Goal: Transaction & Acquisition: Purchase product/service

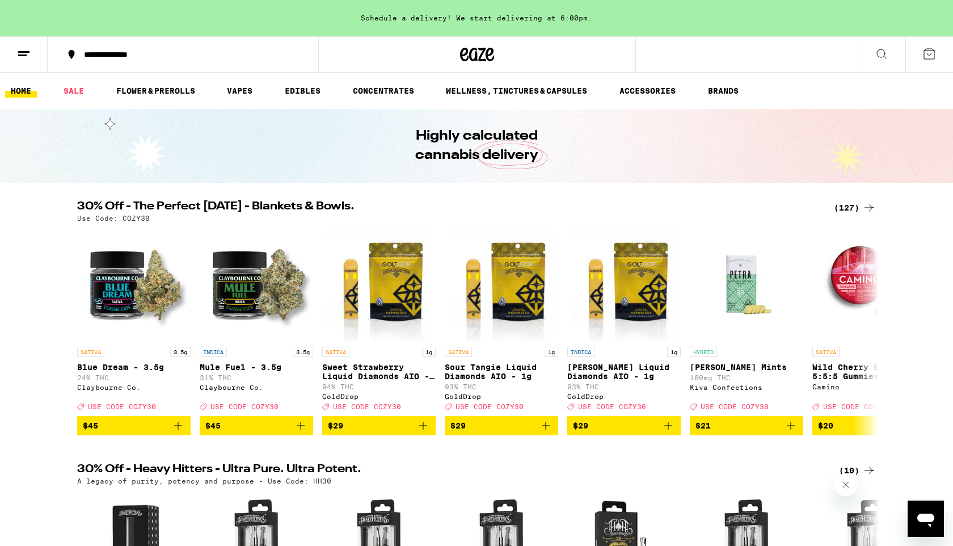
click at [847, 202] on div "(127)" at bounding box center [855, 208] width 42 height 14
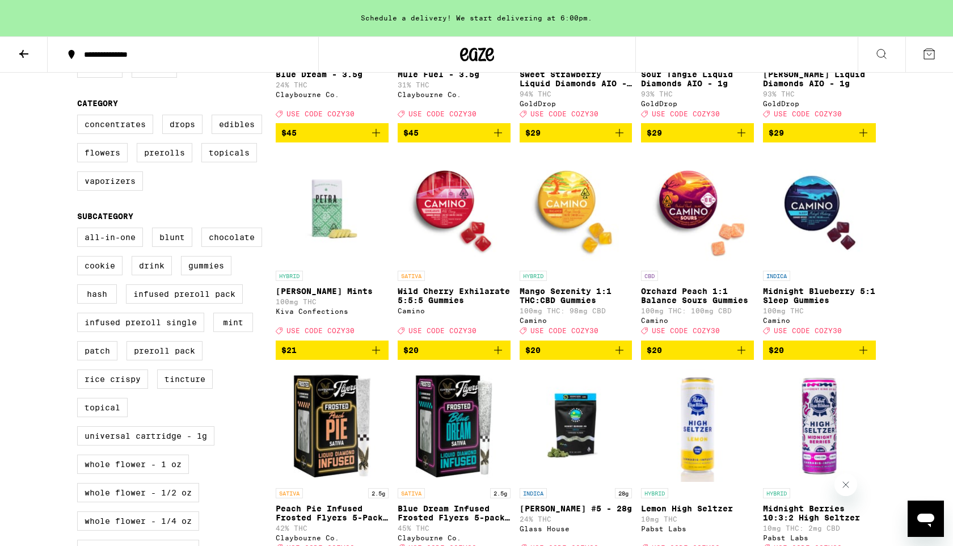
scroll to position [373, 0]
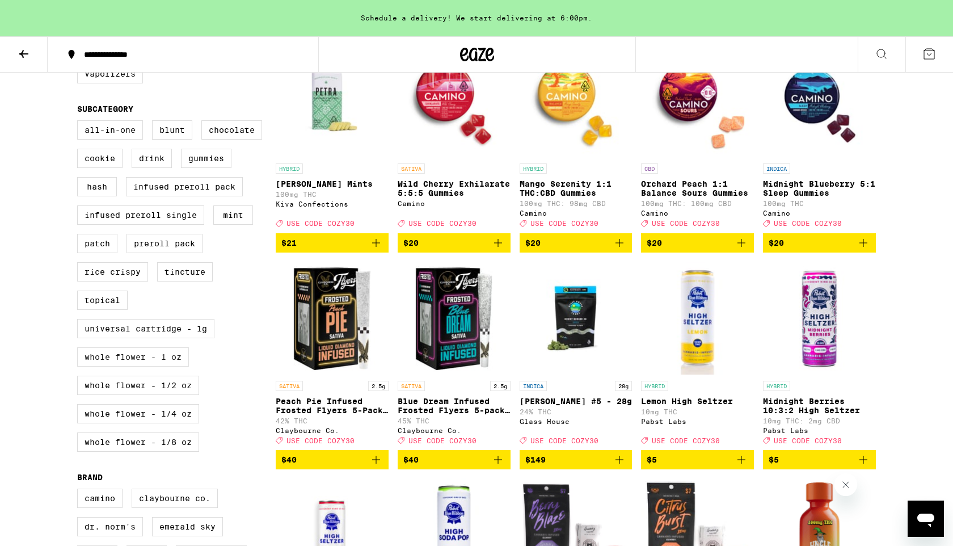
click at [158, 366] on label "Whole Flower - 1 oz" at bounding box center [133, 356] width 112 height 19
click at [80, 123] on input "Whole Flower - 1 oz" at bounding box center [79, 122] width 1 height 1
checkbox input "true"
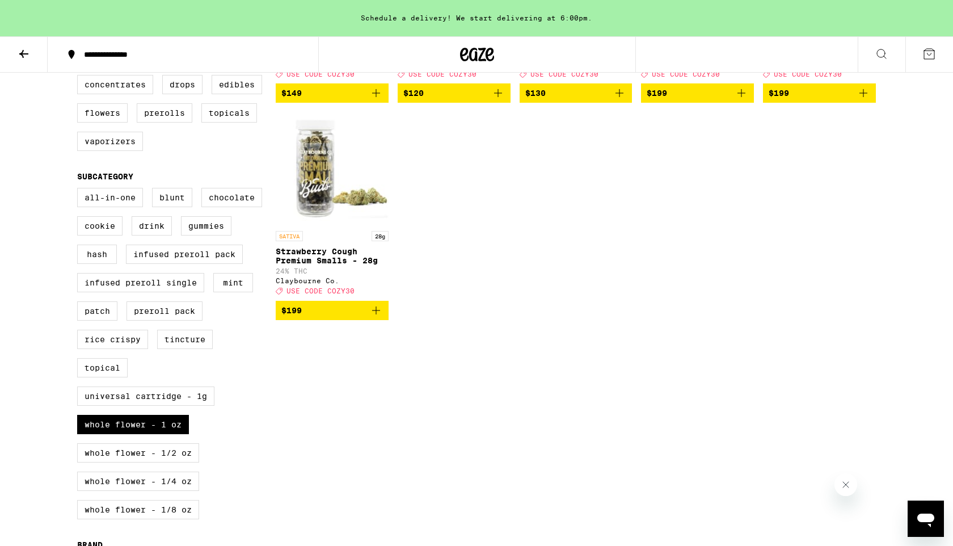
scroll to position [326, 0]
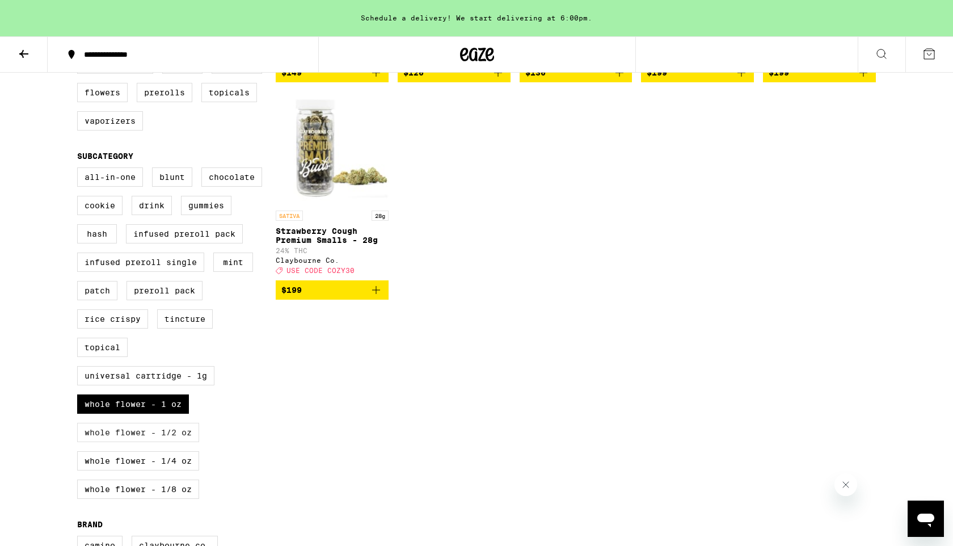
click at [178, 442] on label "Whole Flower - 1/2 oz" at bounding box center [138, 432] width 122 height 19
click at [80, 170] on input "Whole Flower - 1/2 oz" at bounding box center [79, 169] width 1 height 1
checkbox input "true"
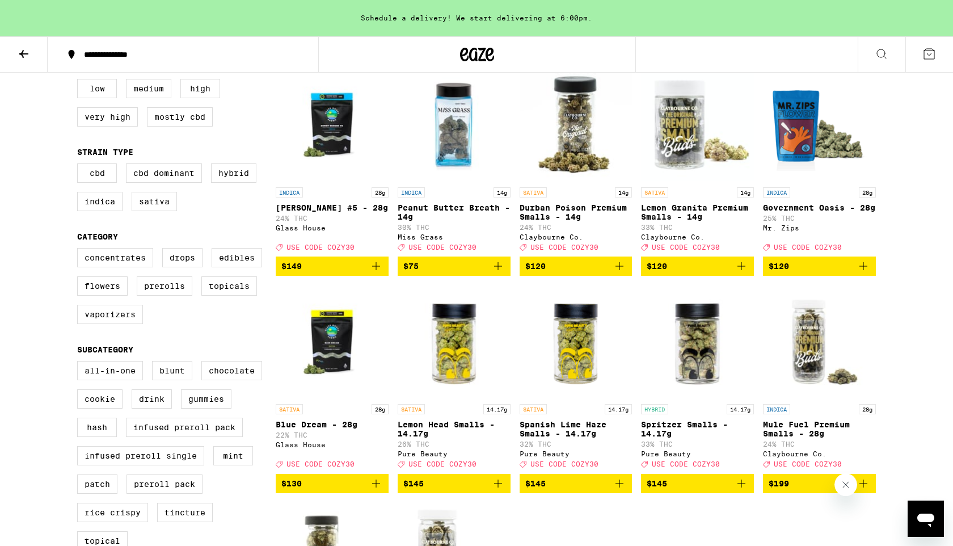
scroll to position [130, 0]
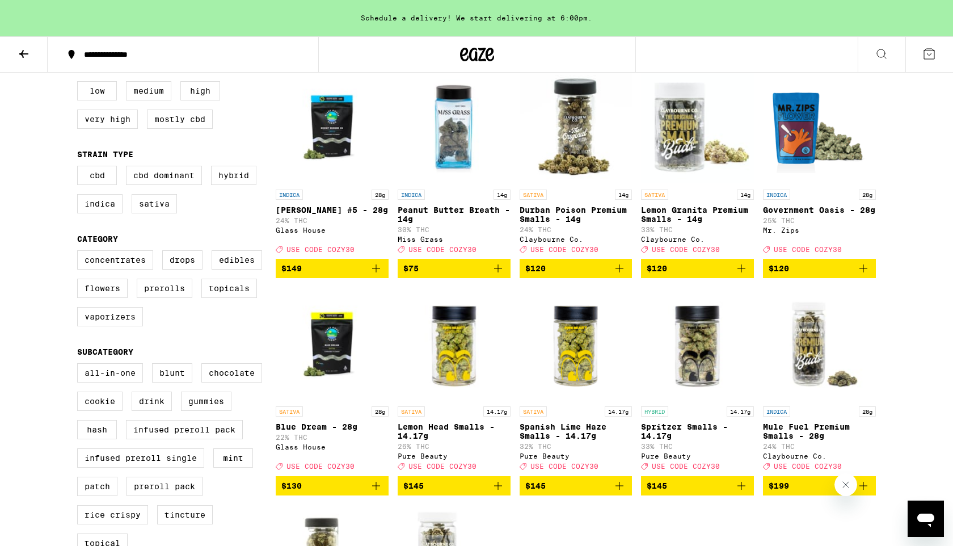
click at [329, 142] on img "Open page for Donny Burger #5 - 28g from Glass House" at bounding box center [332, 126] width 113 height 113
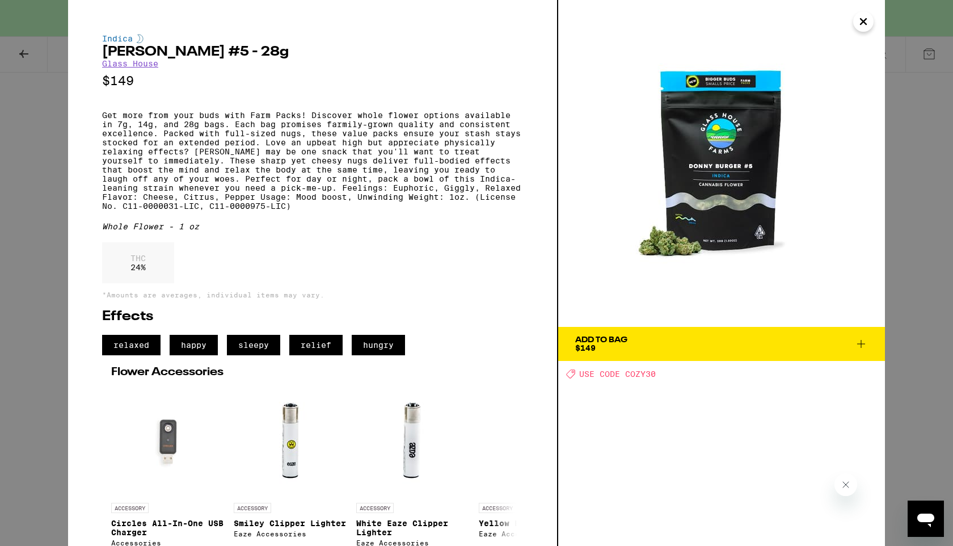
click at [636, 333] on button "Add To Bag $149" at bounding box center [721, 344] width 327 height 34
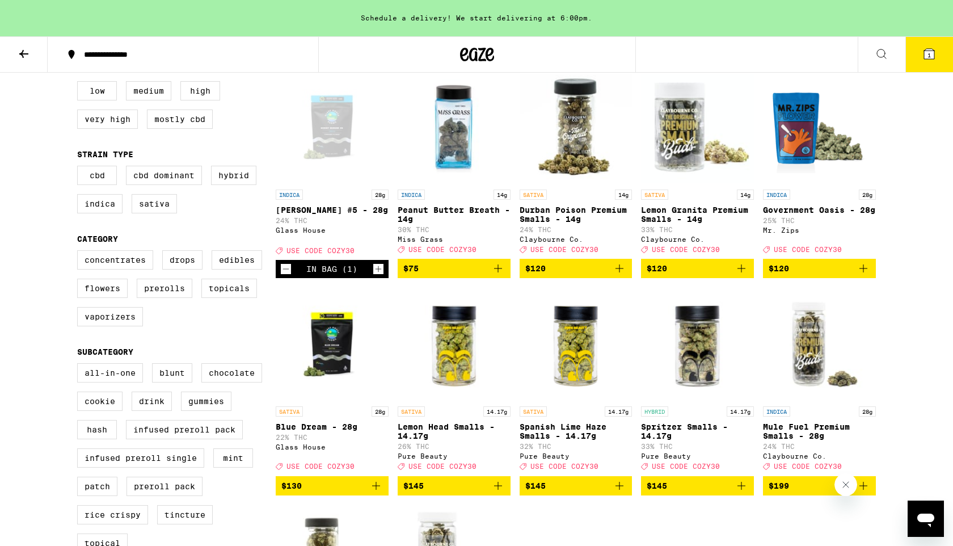
click at [931, 49] on icon at bounding box center [929, 54] width 10 height 10
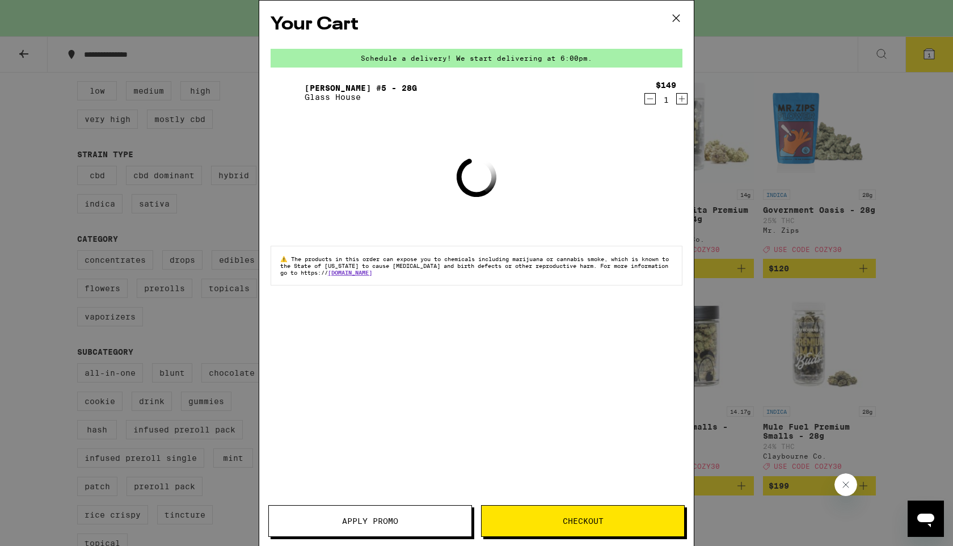
click at [370, 521] on span "Apply Promo" at bounding box center [370, 521] width 56 height 8
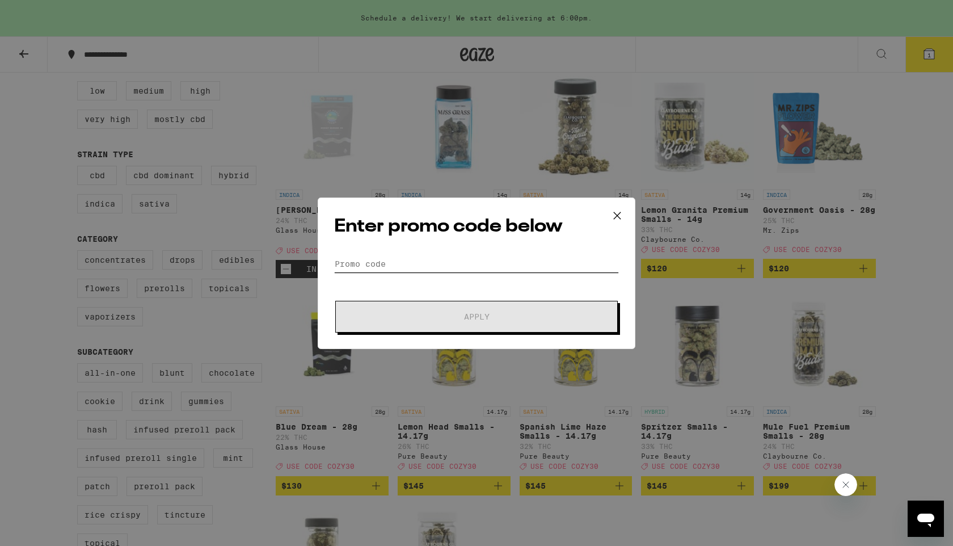
click at [411, 261] on input "Promo Code" at bounding box center [476, 263] width 285 height 17
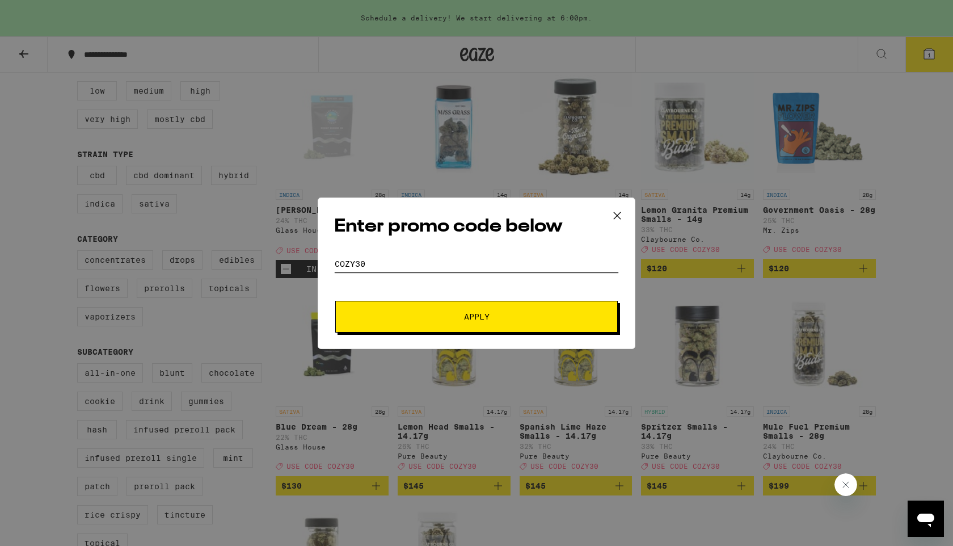
type input "cozy30"
click at [529, 320] on button "Apply" at bounding box center [476, 317] width 282 height 32
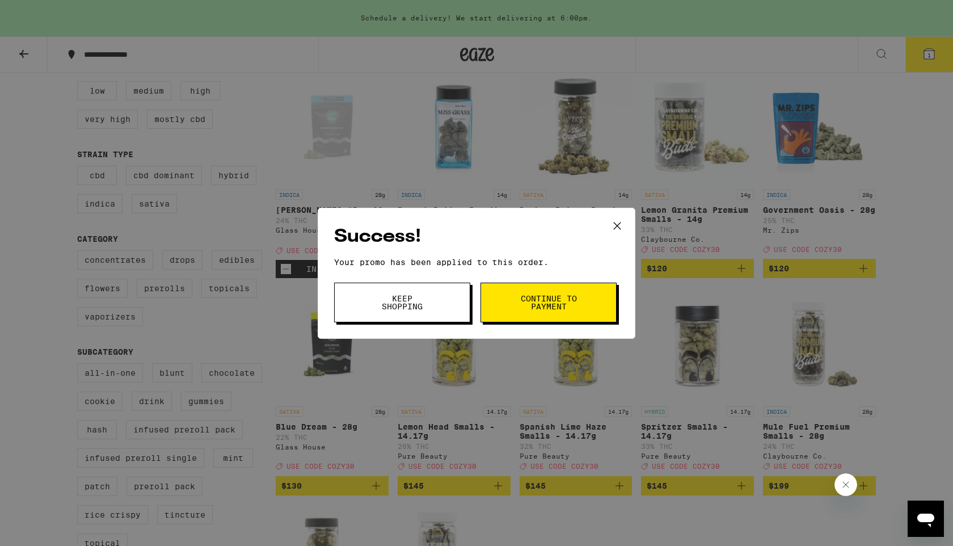
click at [515, 313] on button "Continue to payment" at bounding box center [548, 302] width 136 height 40
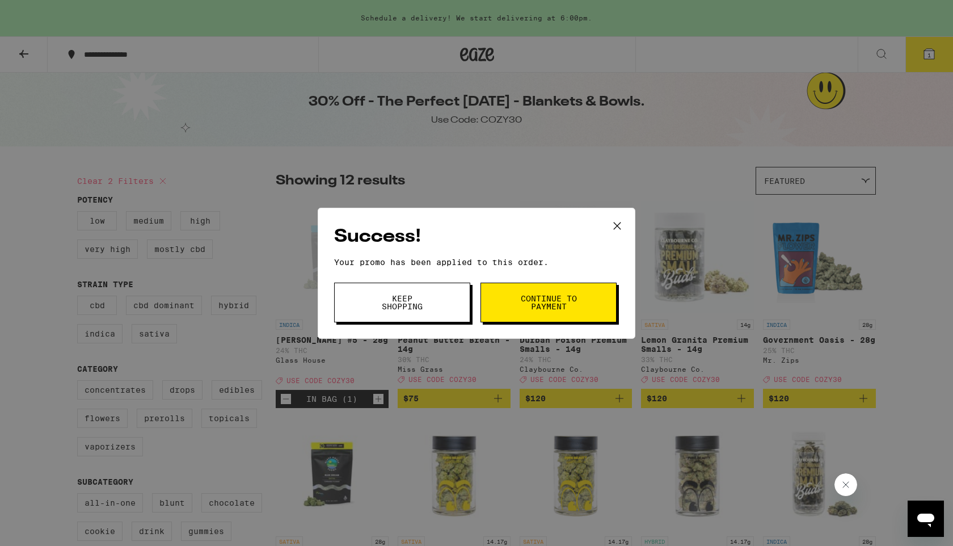
click at [463, 310] on button "Keep Shopping" at bounding box center [402, 302] width 136 height 40
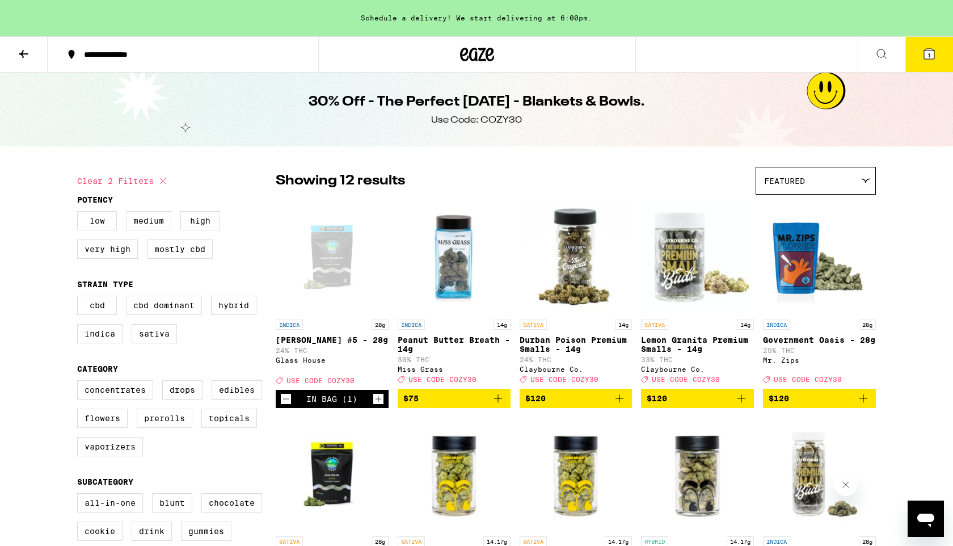
click at [930, 69] on button "1" at bounding box center [929, 54] width 48 height 35
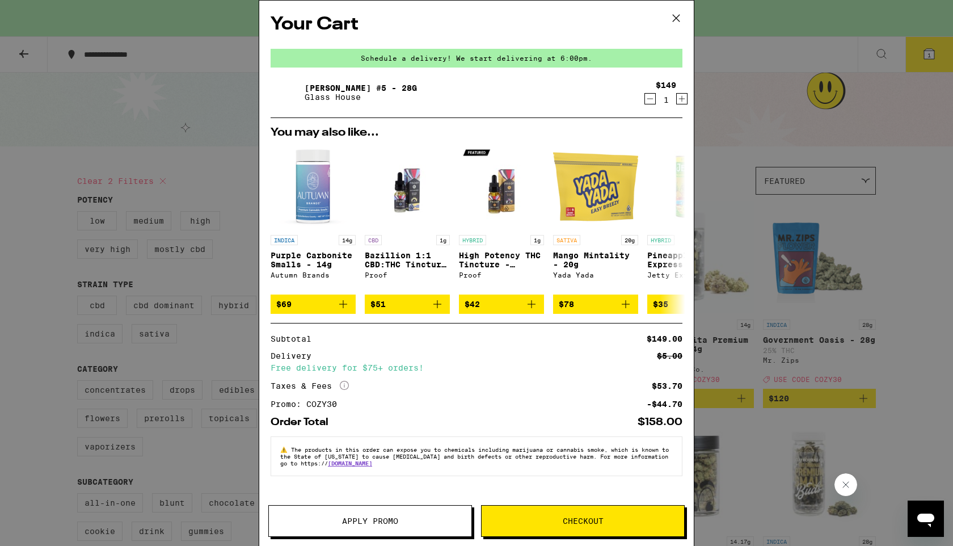
click at [370, 528] on button "Apply Promo" at bounding box center [370, 521] width 204 height 32
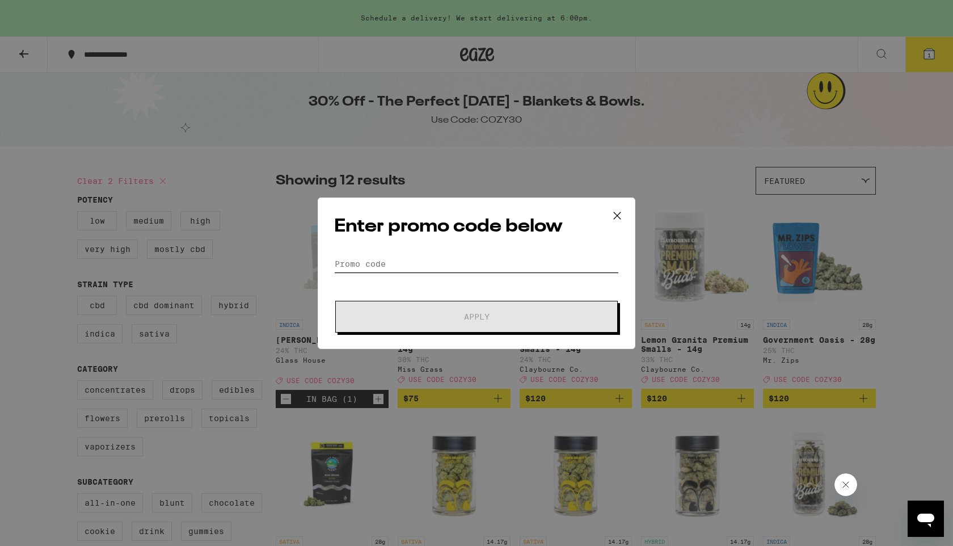
click at [474, 256] on input "Promo Code" at bounding box center [476, 263] width 285 height 17
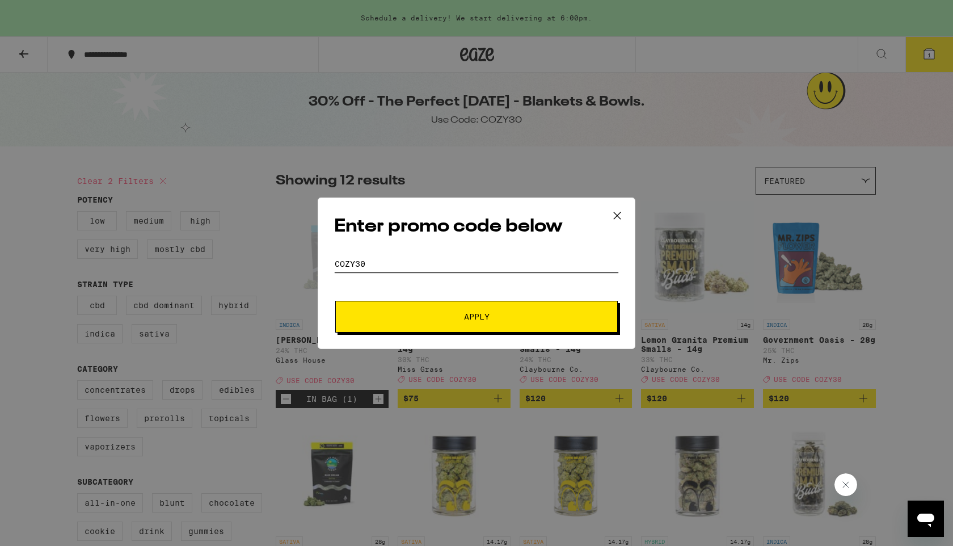
type input "cozy30"
click at [496, 314] on span "Apply" at bounding box center [476, 317] width 204 height 8
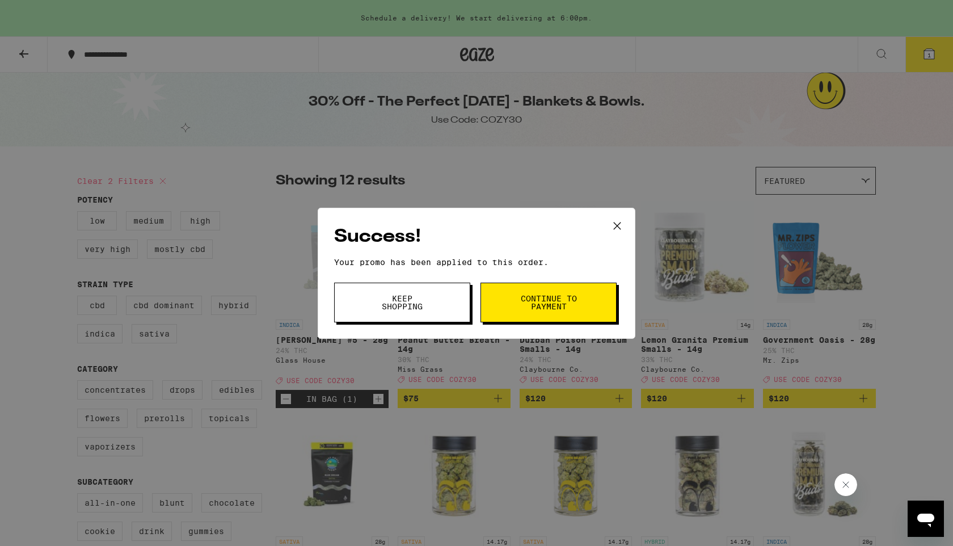
click at [518, 308] on button "Continue to payment" at bounding box center [548, 302] width 136 height 40
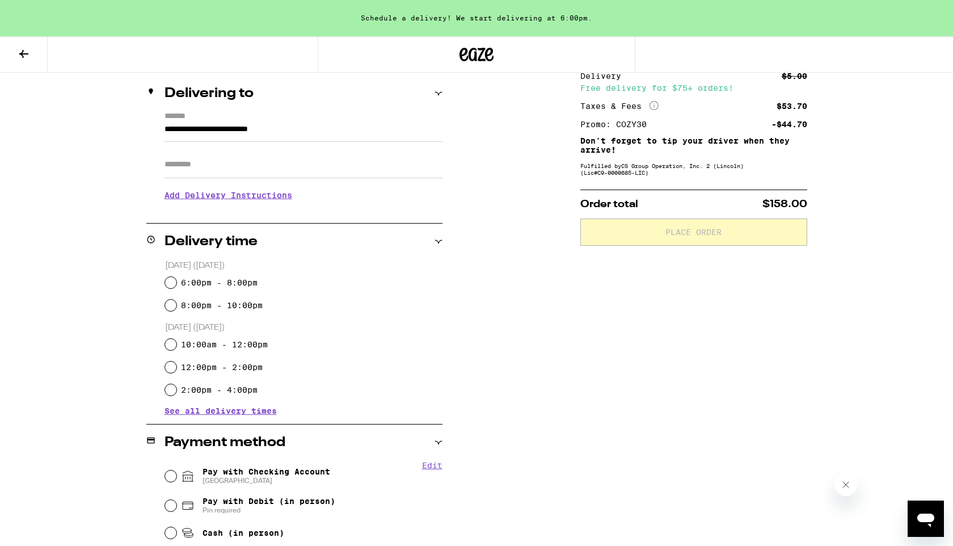
scroll to position [182, 0]
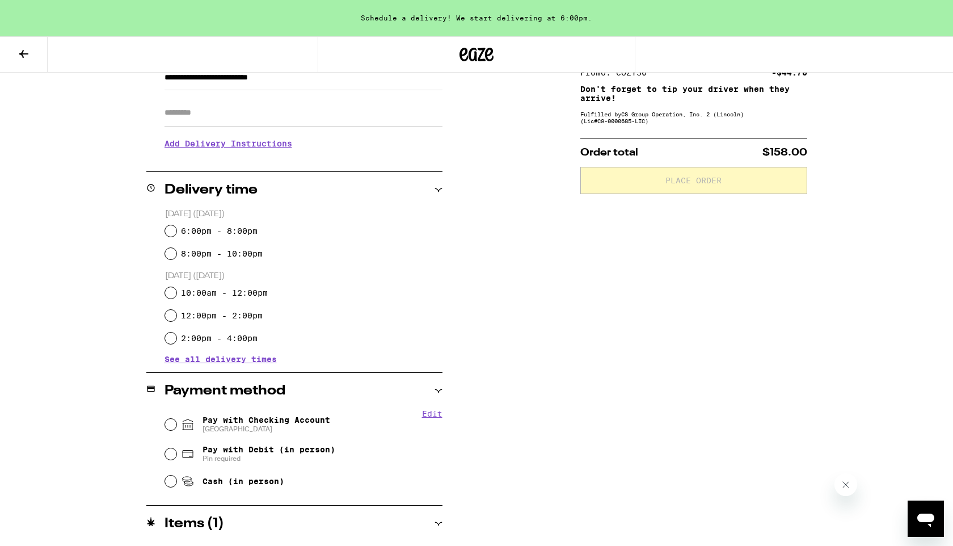
click at [215, 231] on label "6:00pm - 8:00pm" at bounding box center [219, 230] width 77 height 9
click at [176, 231] on input "6:00pm - 8:00pm" at bounding box center [170, 230] width 11 height 11
radio input "true"
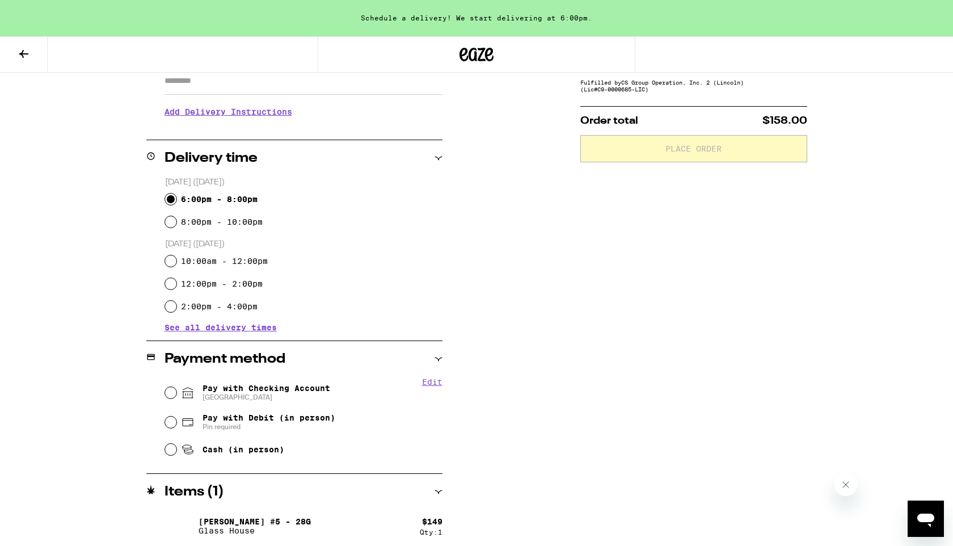
scroll to position [219, 0]
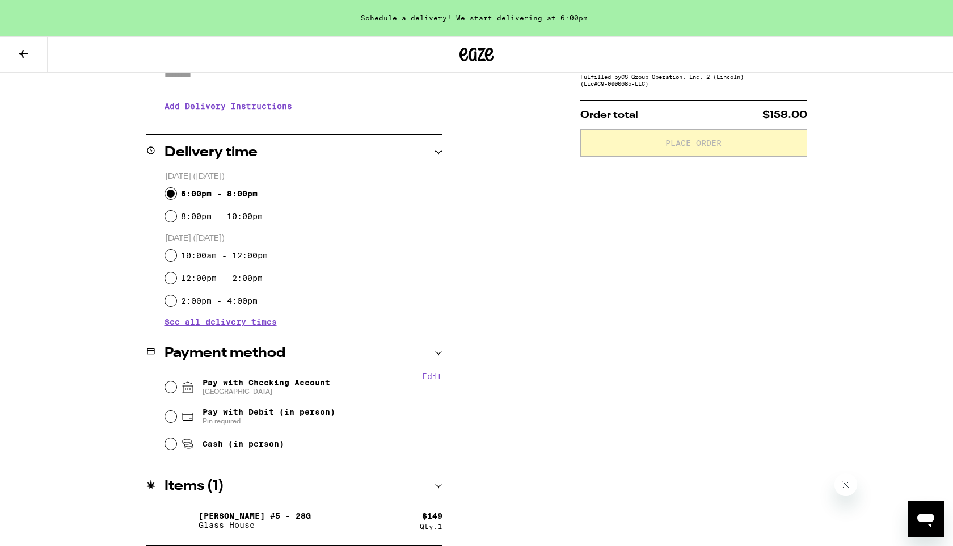
click at [259, 391] on span "[GEOGRAPHIC_DATA]" at bounding box center [266, 391] width 128 height 9
click at [176, 391] on input "Pay with Checking Account CHASE COLLEGE" at bounding box center [170, 386] width 11 height 11
radio input "true"
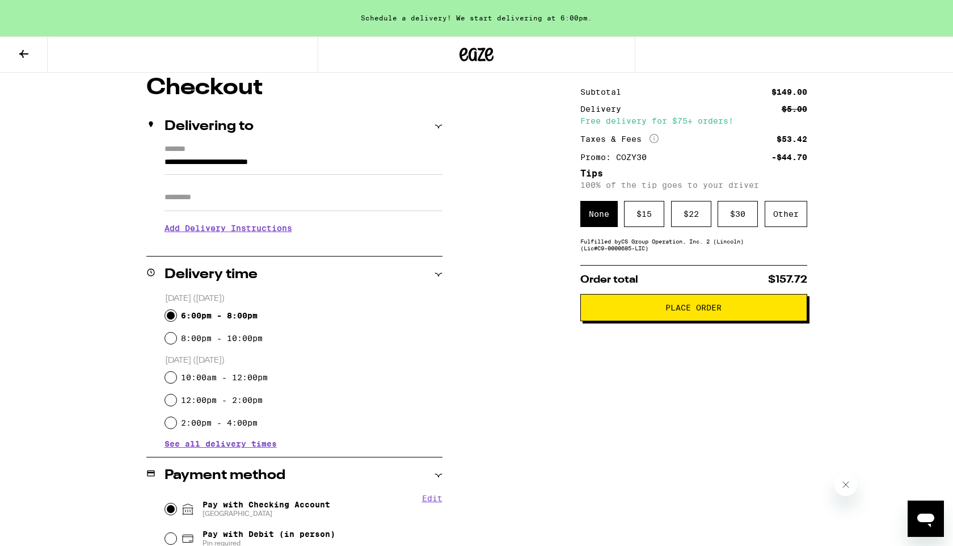
scroll to position [0, 0]
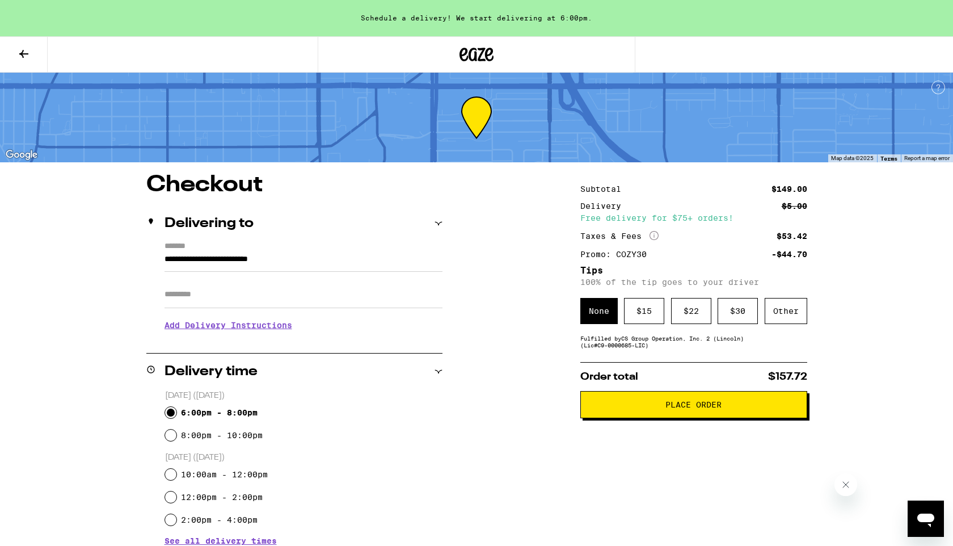
click at [708, 415] on button "Place Order" at bounding box center [693, 404] width 227 height 27
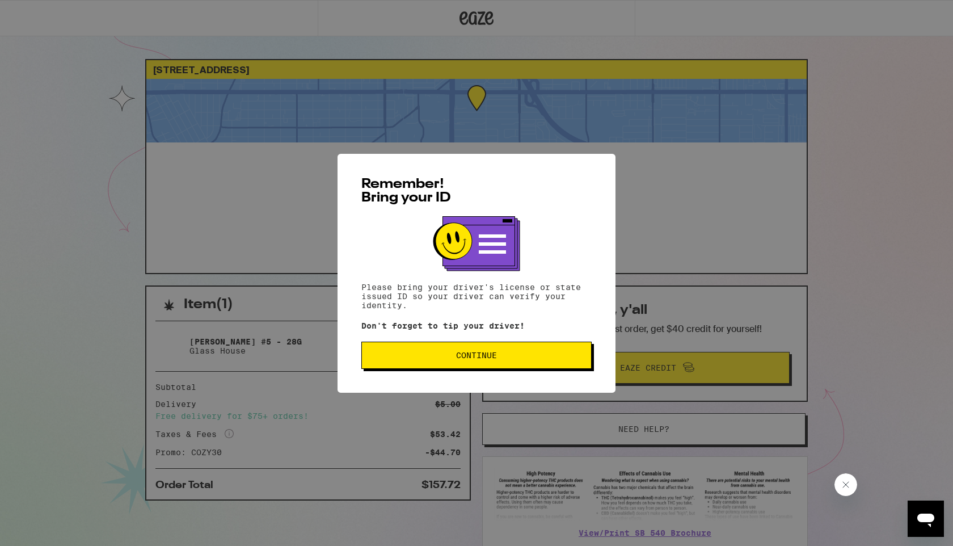
click at [499, 359] on span "Continue" at bounding box center [476, 355] width 211 height 8
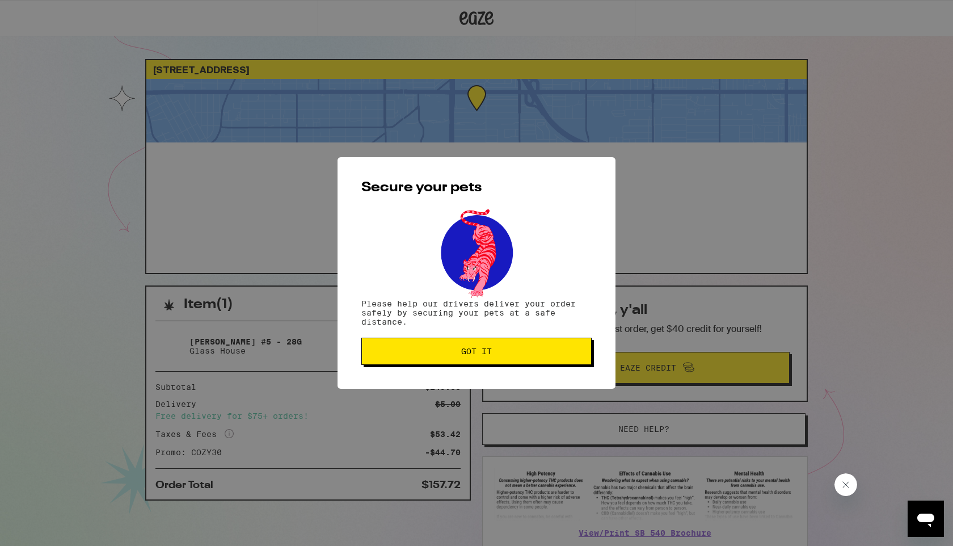
click at [499, 361] on button "Got it" at bounding box center [476, 350] width 230 height 27
